Goal: Information Seeking & Learning: Understand process/instructions

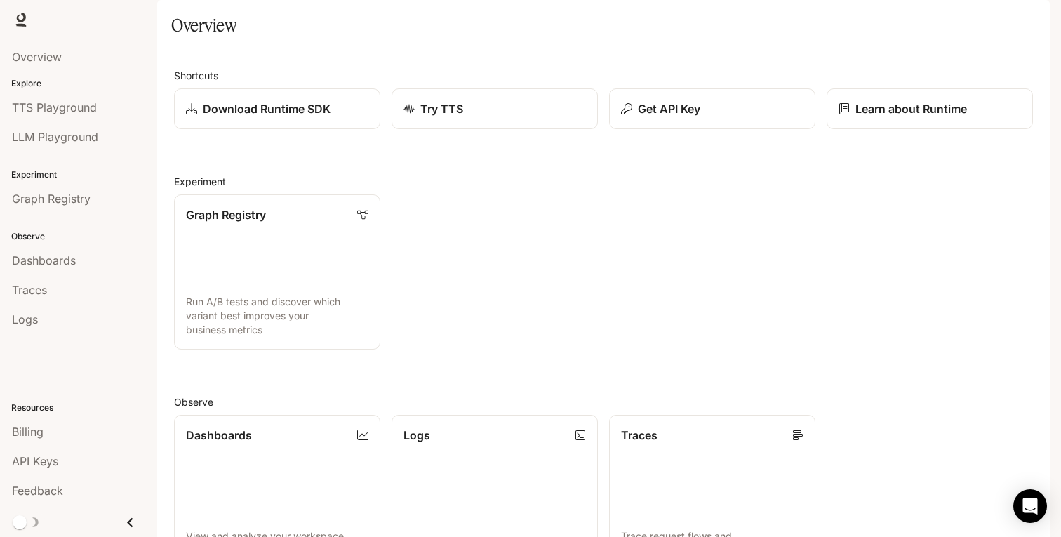
click at [938, 20] on span "Documentation" at bounding box center [965, 20] width 69 height 18
